Goal: Transaction & Acquisition: Purchase product/service

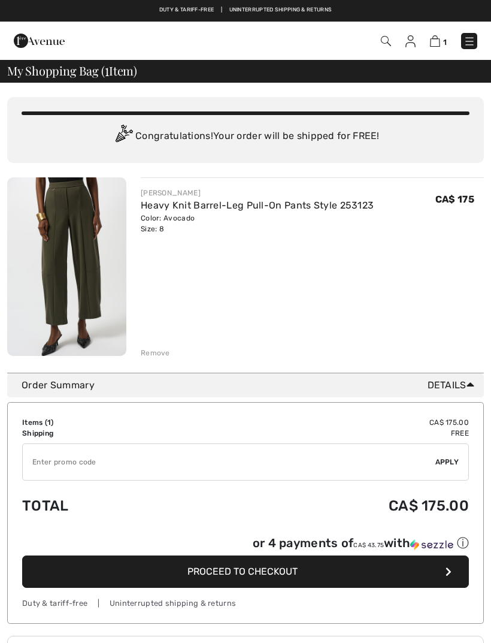
click at [156, 354] on div "Remove" at bounding box center [155, 353] width 29 height 11
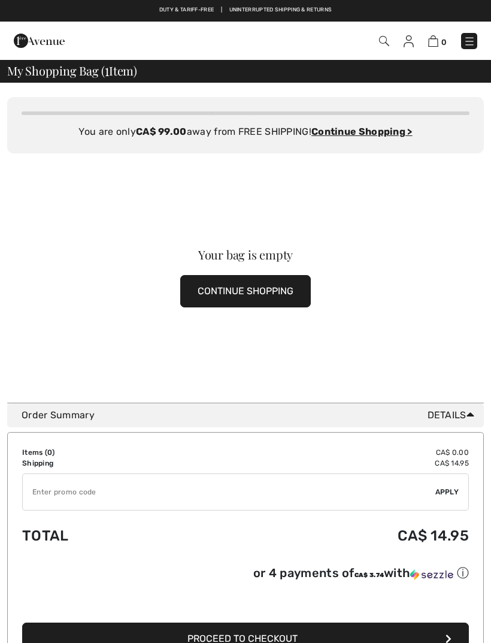
click at [385, 44] on img at bounding box center [384, 41] width 10 height 10
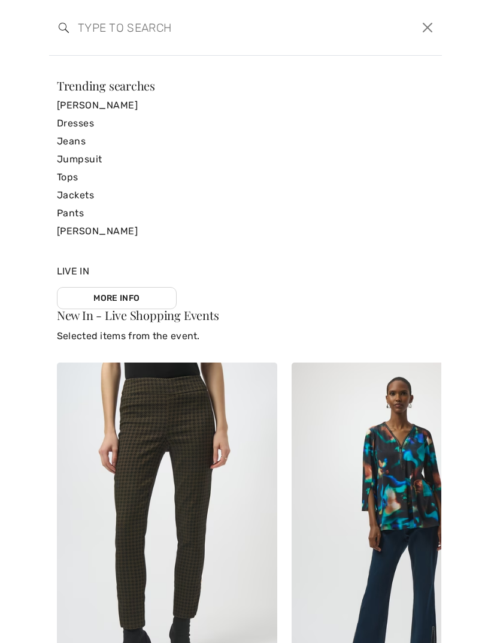
click at [113, 28] on input "search" at bounding box center [204, 28] width 270 height 36
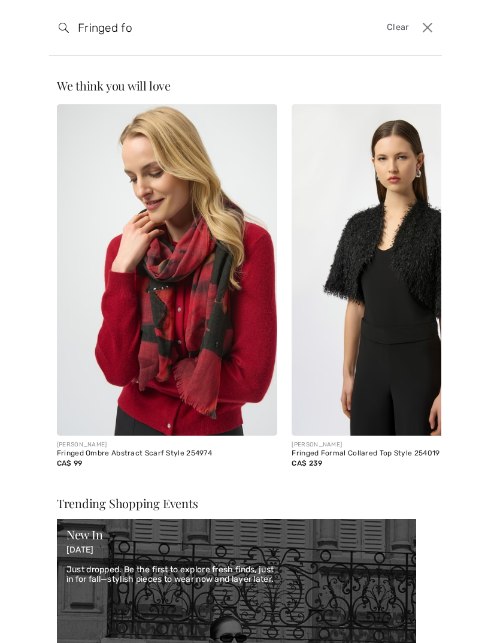
type input "Fringed fo"
click at [413, 276] on img at bounding box center [402, 269] width 221 height 331
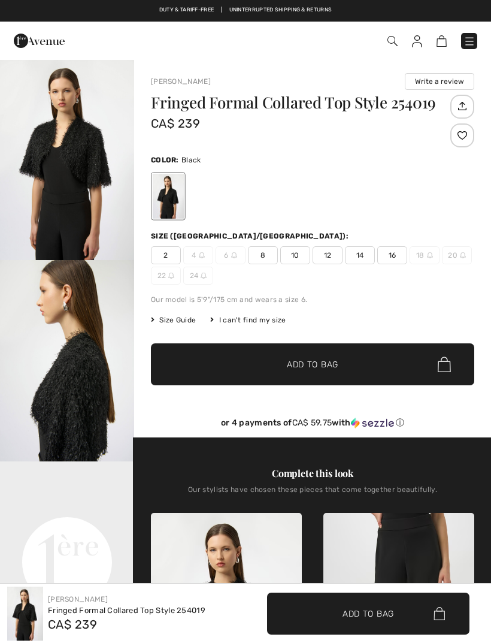
checkbox input "true"
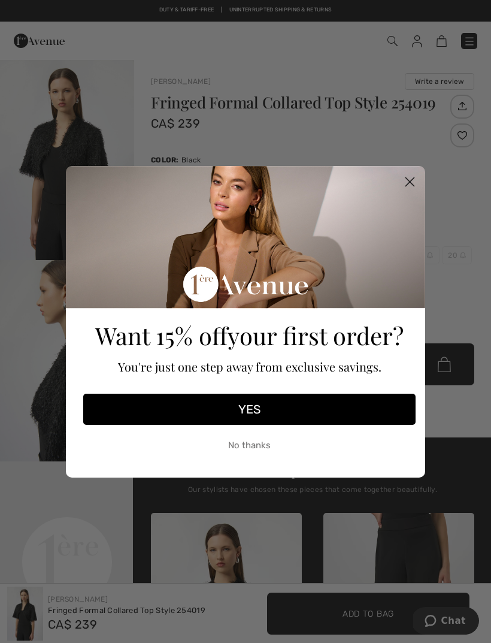
click at [254, 445] on button "No thanks" at bounding box center [249, 446] width 333 height 30
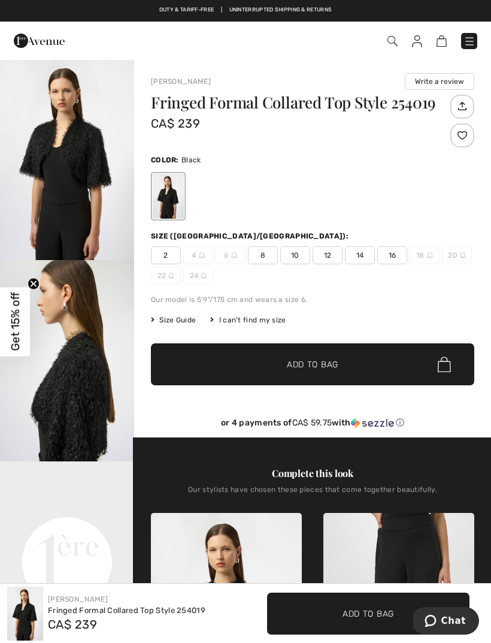
click at [269, 253] on span "8" at bounding box center [263, 255] width 30 height 18
click at [336, 360] on span "Add to Bag" at bounding box center [313, 364] width 52 height 13
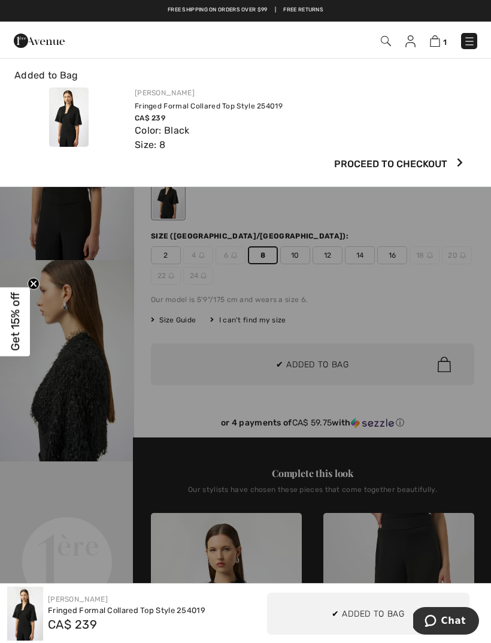
click at [421, 165] on span "Proceed to Checkout" at bounding box center [390, 164] width 113 height 14
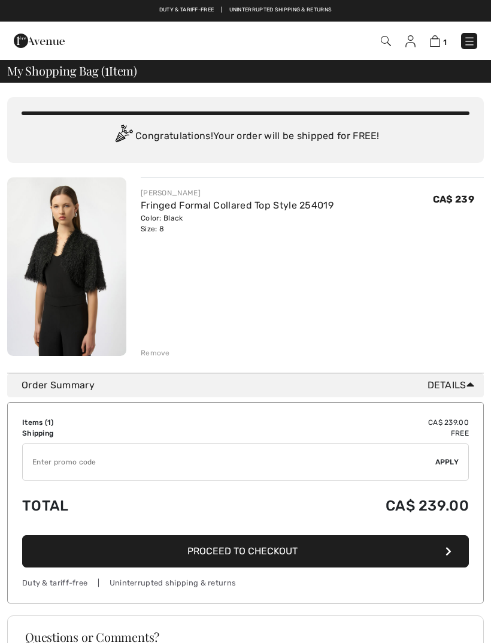
checkbox input "true"
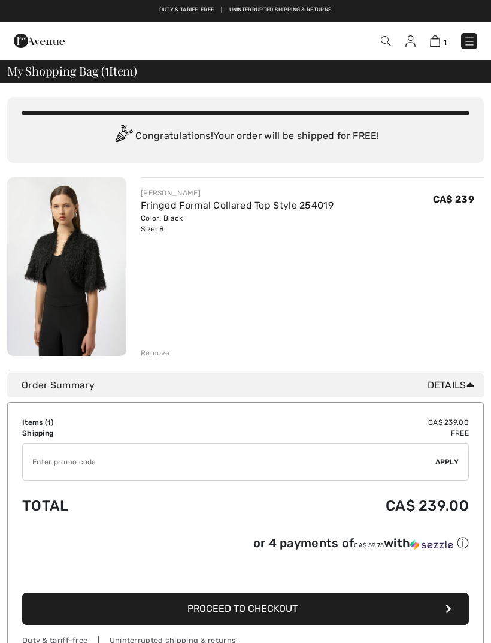
click at [118, 459] on input "TEXT" at bounding box center [229, 462] width 413 height 36
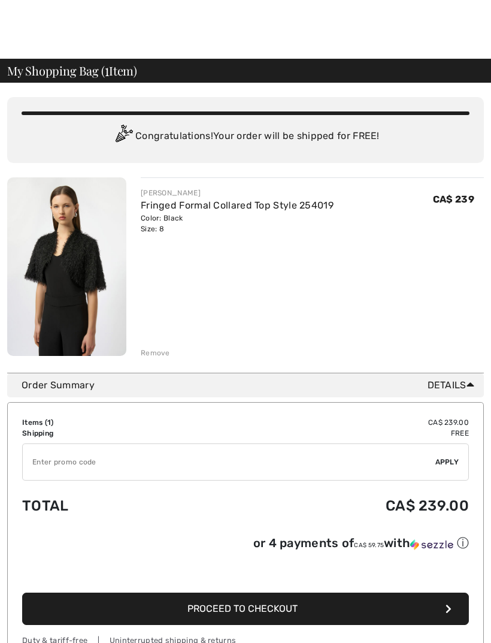
scroll to position [40, 0]
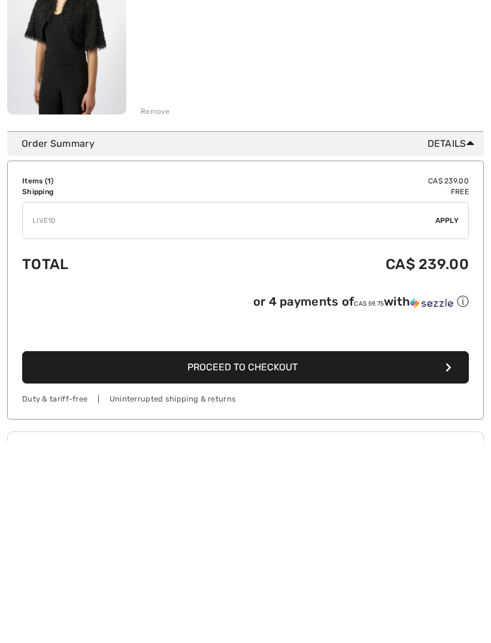
type input "LIVE10"
click at [453, 417] on span "Apply" at bounding box center [448, 422] width 24 height 11
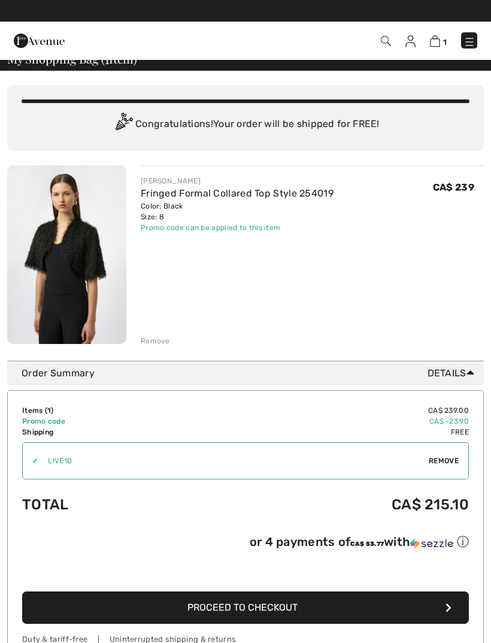
scroll to position [0, 0]
